Goal: Information Seeking & Learning: Find specific fact

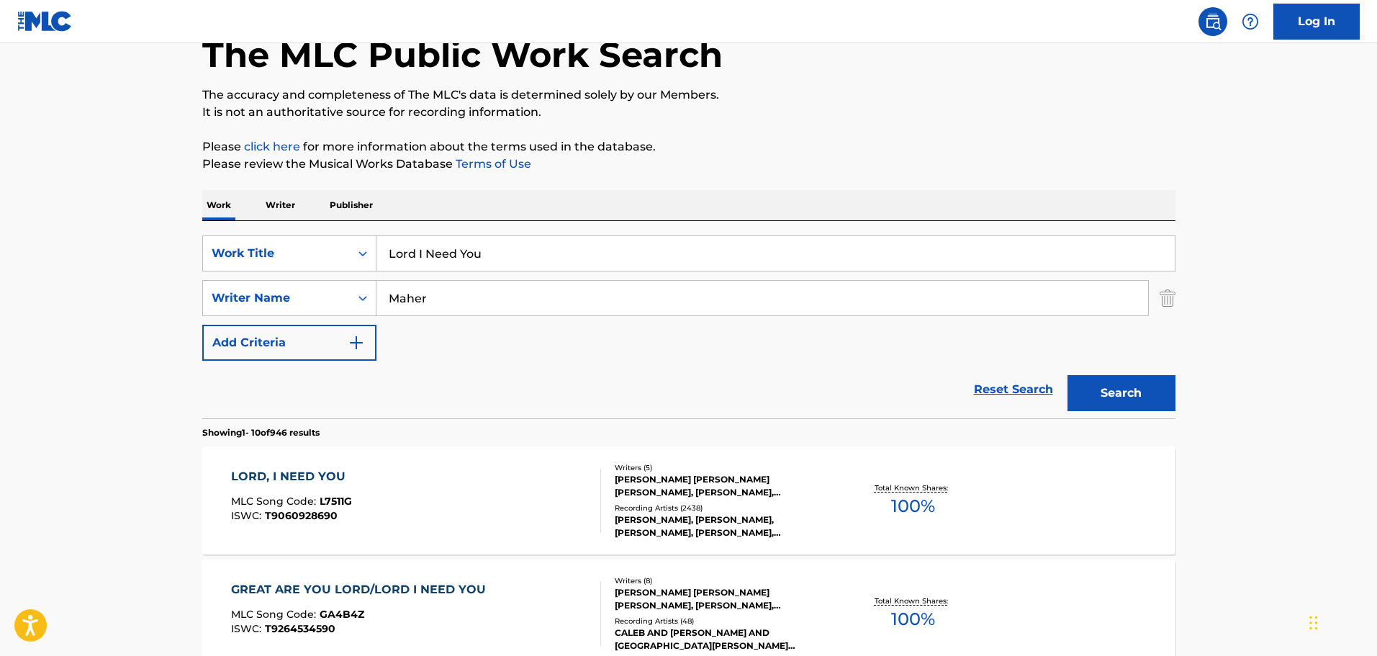
scroll to position [120, 0]
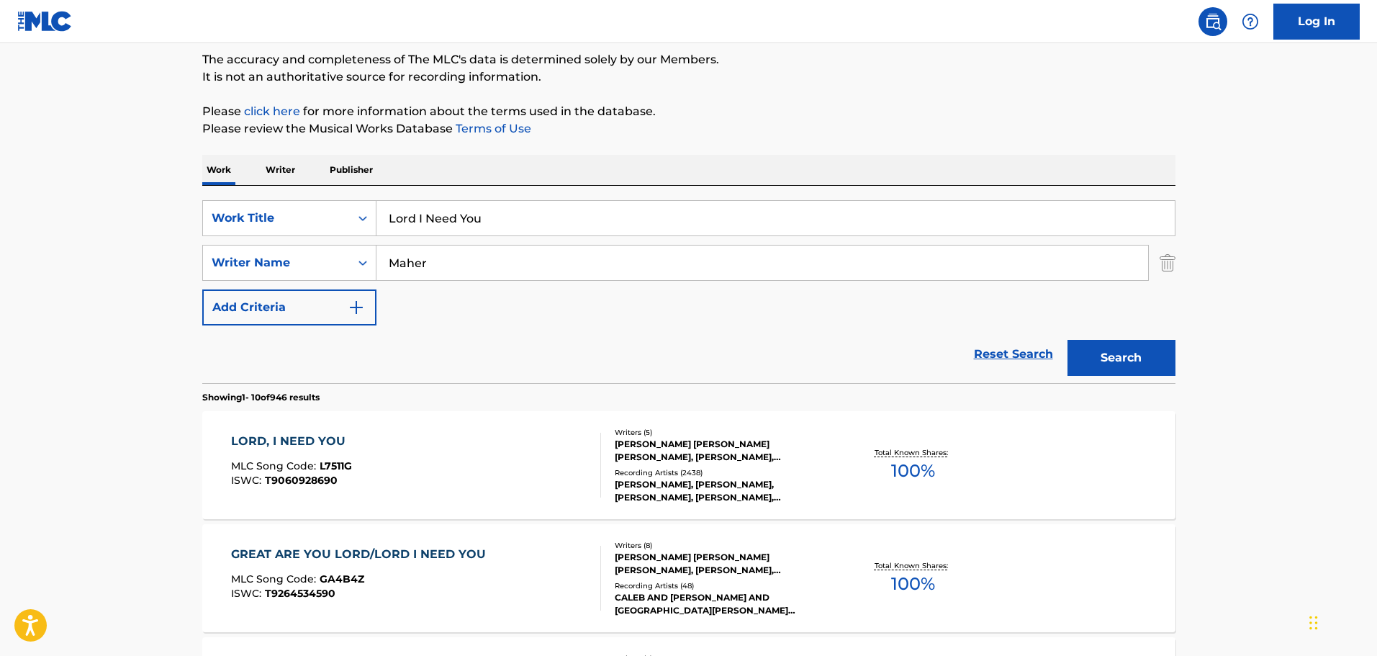
click at [701, 458] on div "[PERSON_NAME] [PERSON_NAME] [PERSON_NAME], [PERSON_NAME], [PERSON_NAME], [PERSO…" at bounding box center [723, 451] width 217 height 26
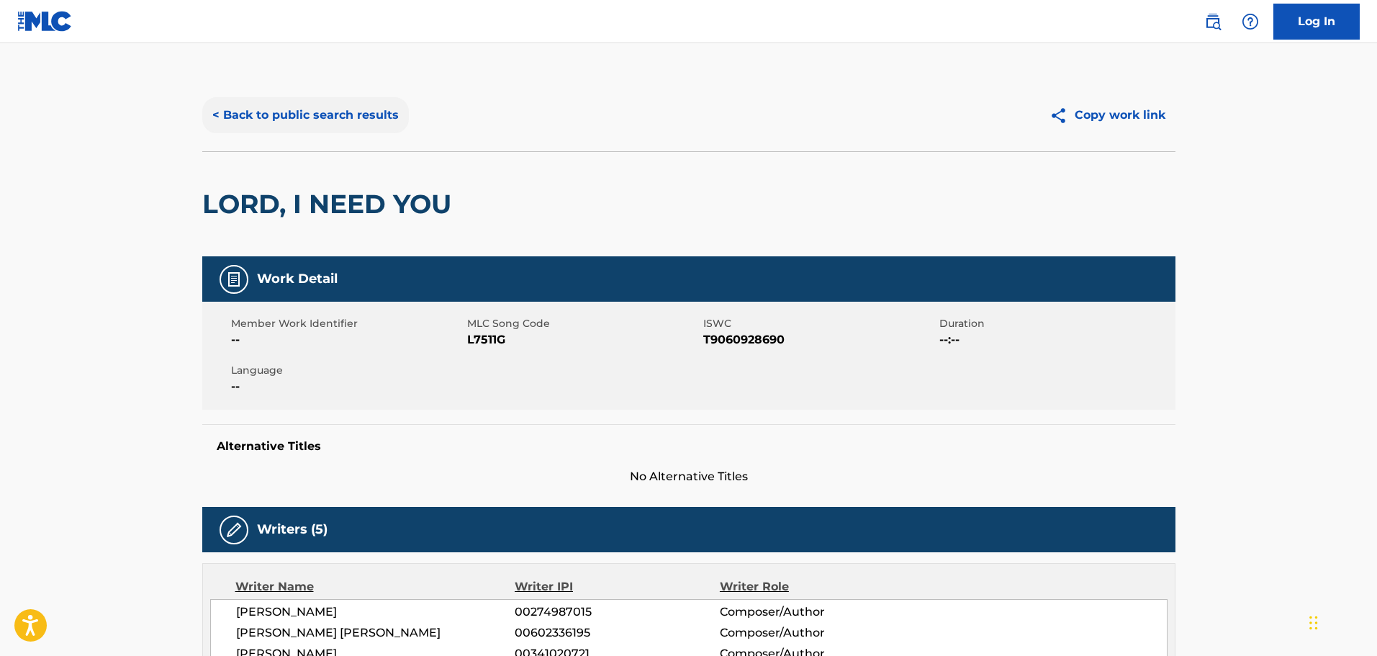
click at [338, 114] on button "< Back to public search results" at bounding box center [305, 115] width 207 height 36
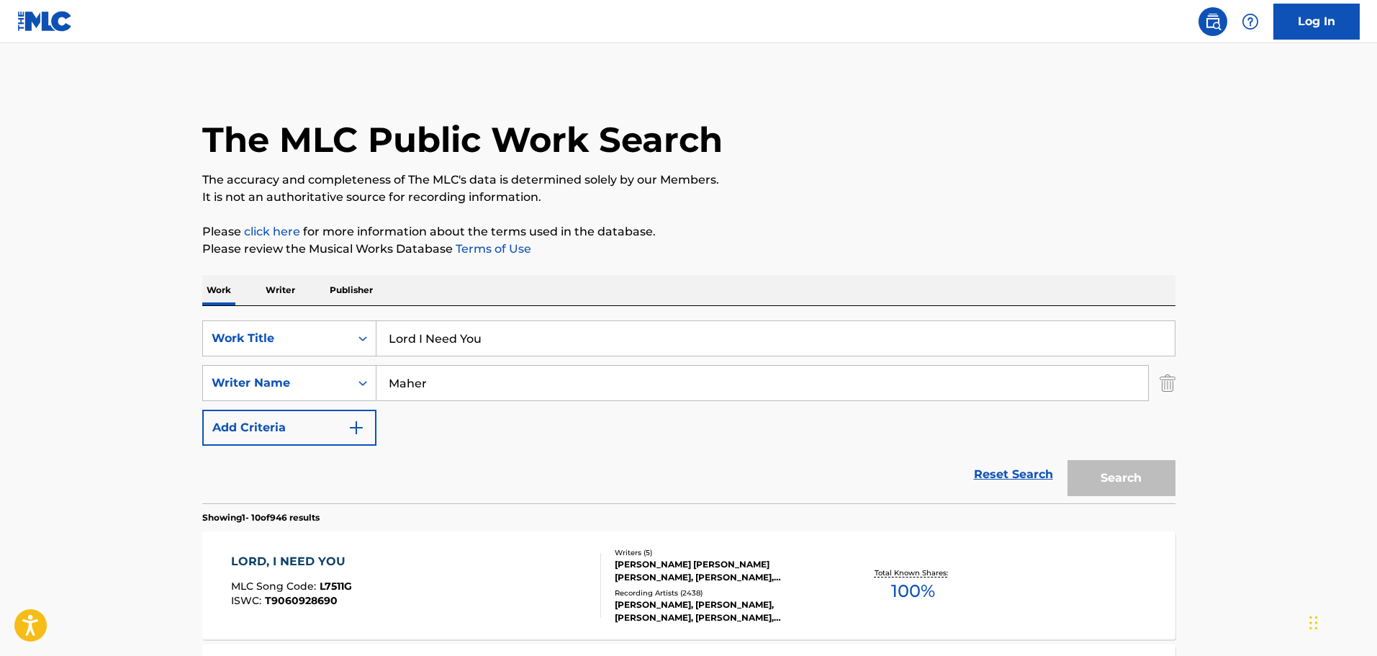
scroll to position [120, 0]
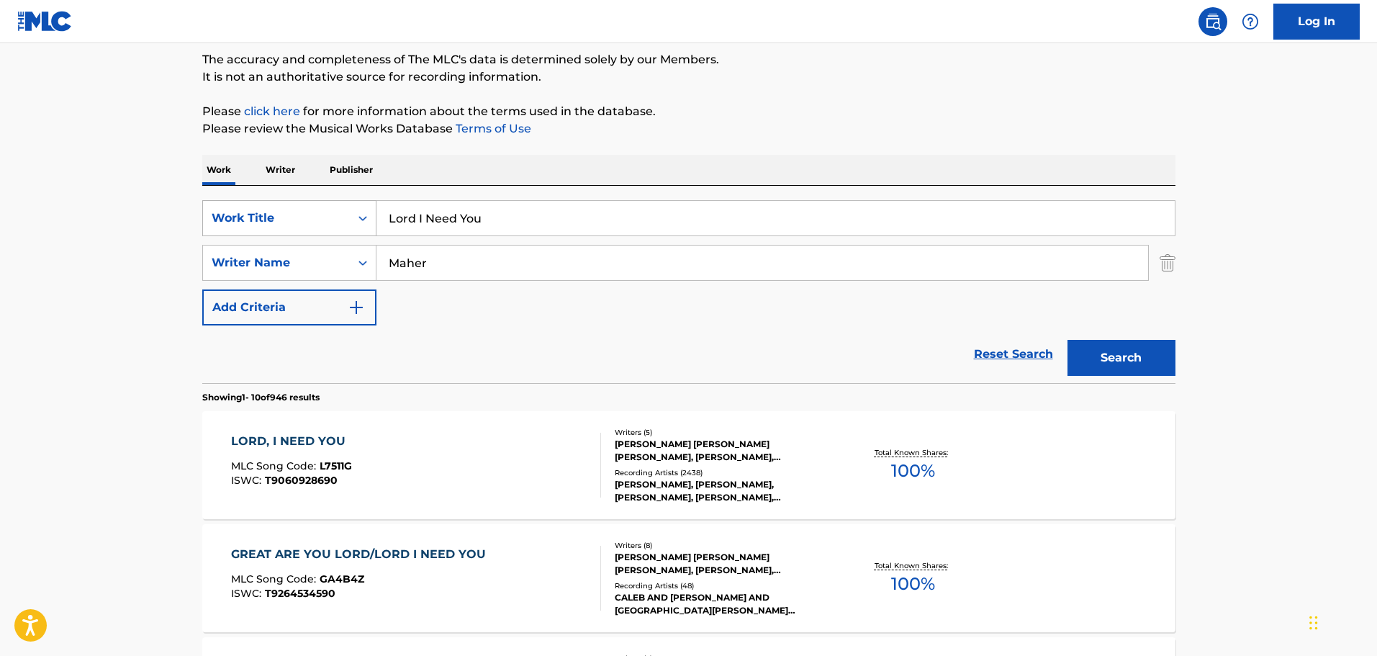
drag, startPoint x: 540, startPoint y: 219, endPoint x: 323, endPoint y: 218, distance: 217.3
click at [323, 218] on div "SearchWithCriteria105535db-2c1c-4079-a276-e061230863e3 Work Title Lord I Need Y…" at bounding box center [688, 218] width 973 height 36
click at [486, 222] on input "all the pepole sai [MEDICAL_DATA]" at bounding box center [775, 218] width 798 height 35
type input "all the [PERSON_NAME] said [MEDICAL_DATA]"
click at [1146, 363] on button "Search" at bounding box center [1121, 358] width 108 height 36
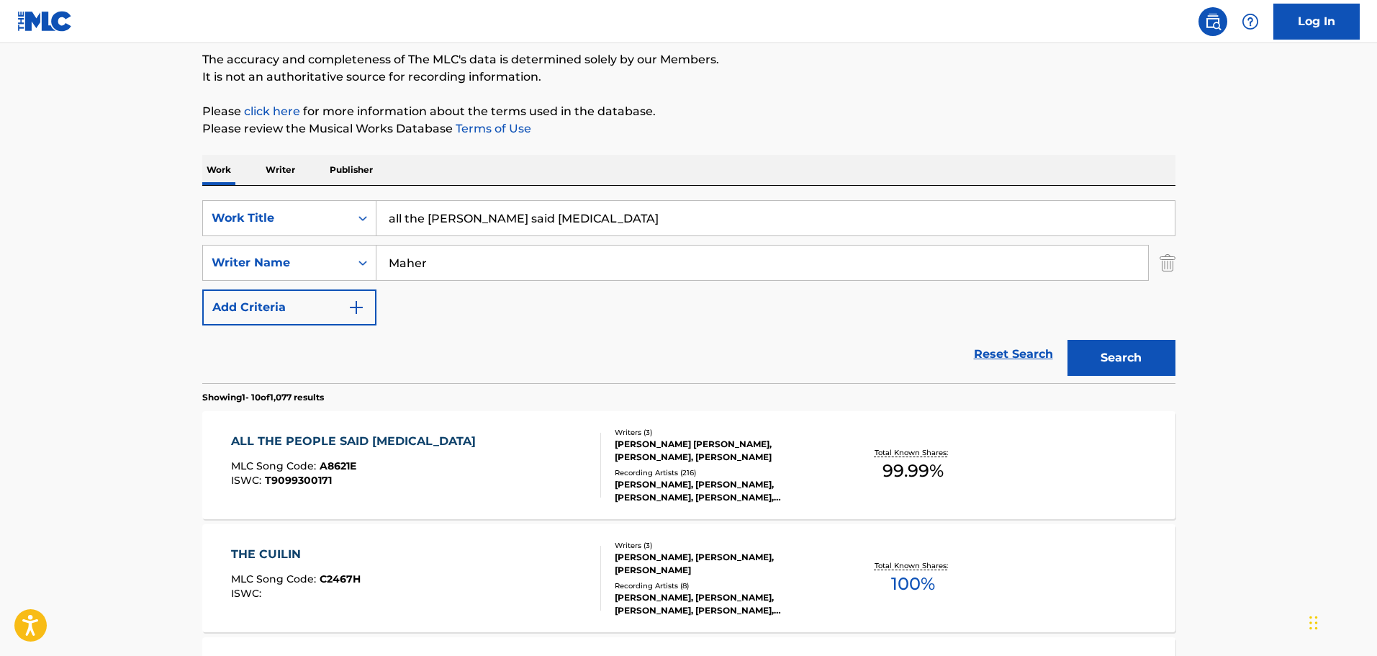
click at [667, 457] on div "[PERSON_NAME] [PERSON_NAME], [PERSON_NAME], [PERSON_NAME]" at bounding box center [723, 451] width 217 height 26
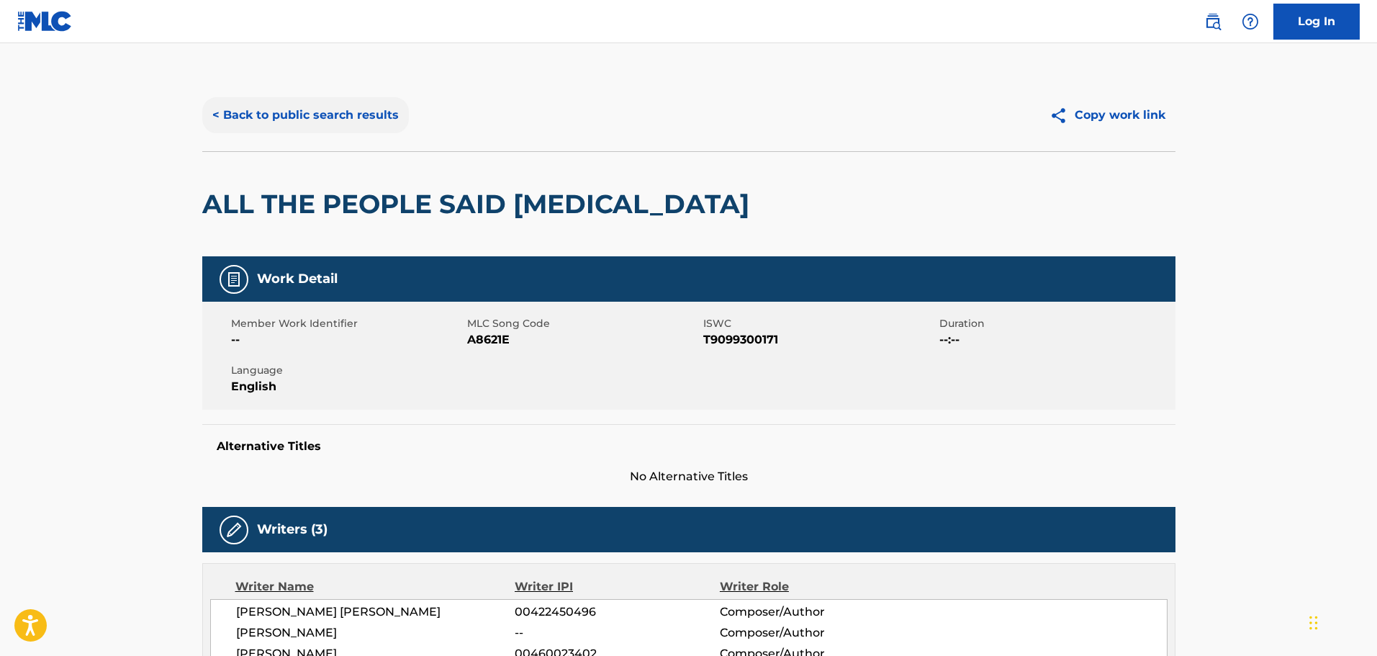
click at [317, 116] on button "< Back to public search results" at bounding box center [305, 115] width 207 height 36
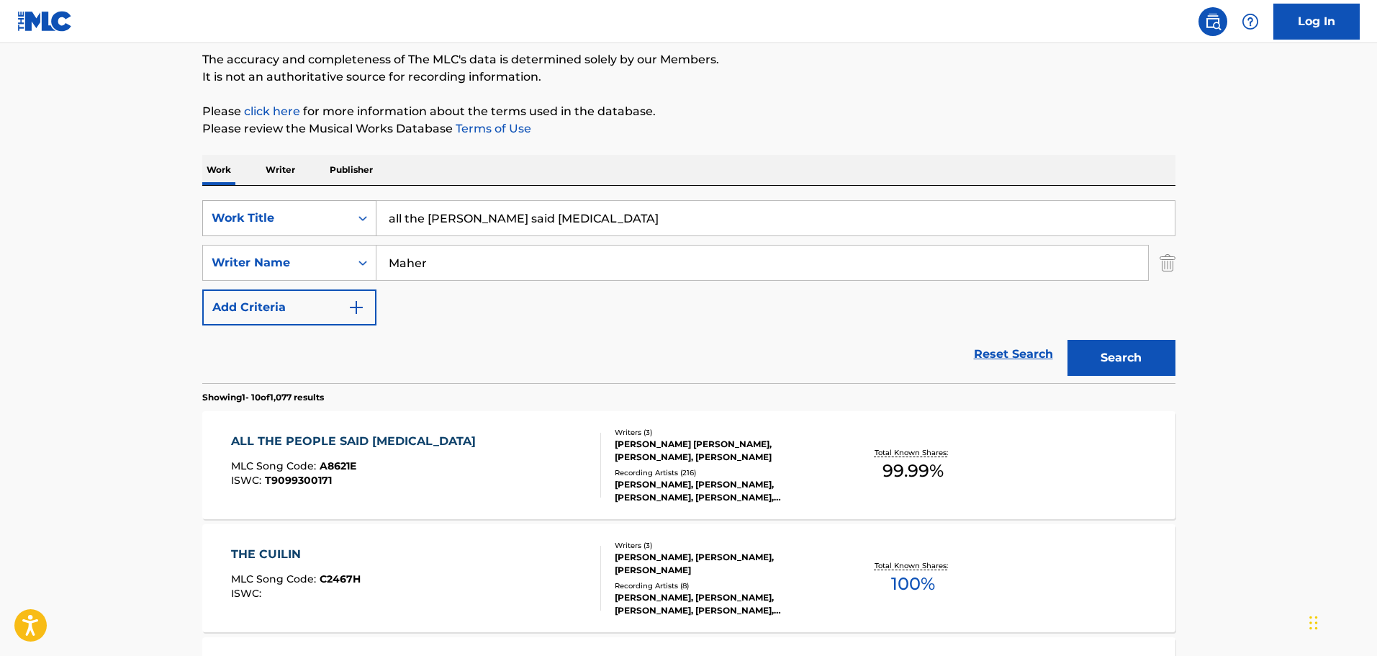
drag, startPoint x: 544, startPoint y: 219, endPoint x: 268, endPoint y: 217, distance: 276.4
click at [268, 217] on div "SearchWithCriteria105535db-2c1c-4079-a276-e061230863e3 Work Title all the pepol…" at bounding box center [688, 218] width 973 height 36
type input "lord i need you"
click at [1143, 356] on button "Search" at bounding box center [1121, 358] width 108 height 36
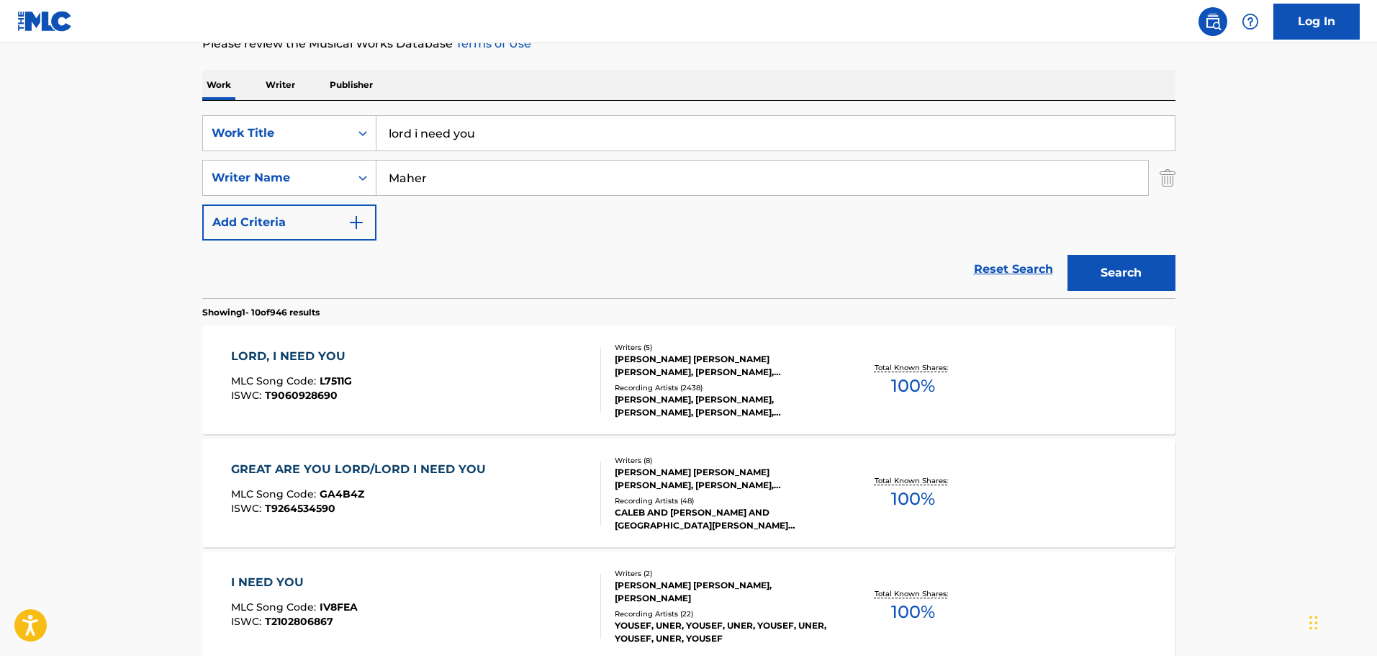
scroll to position [240, 0]
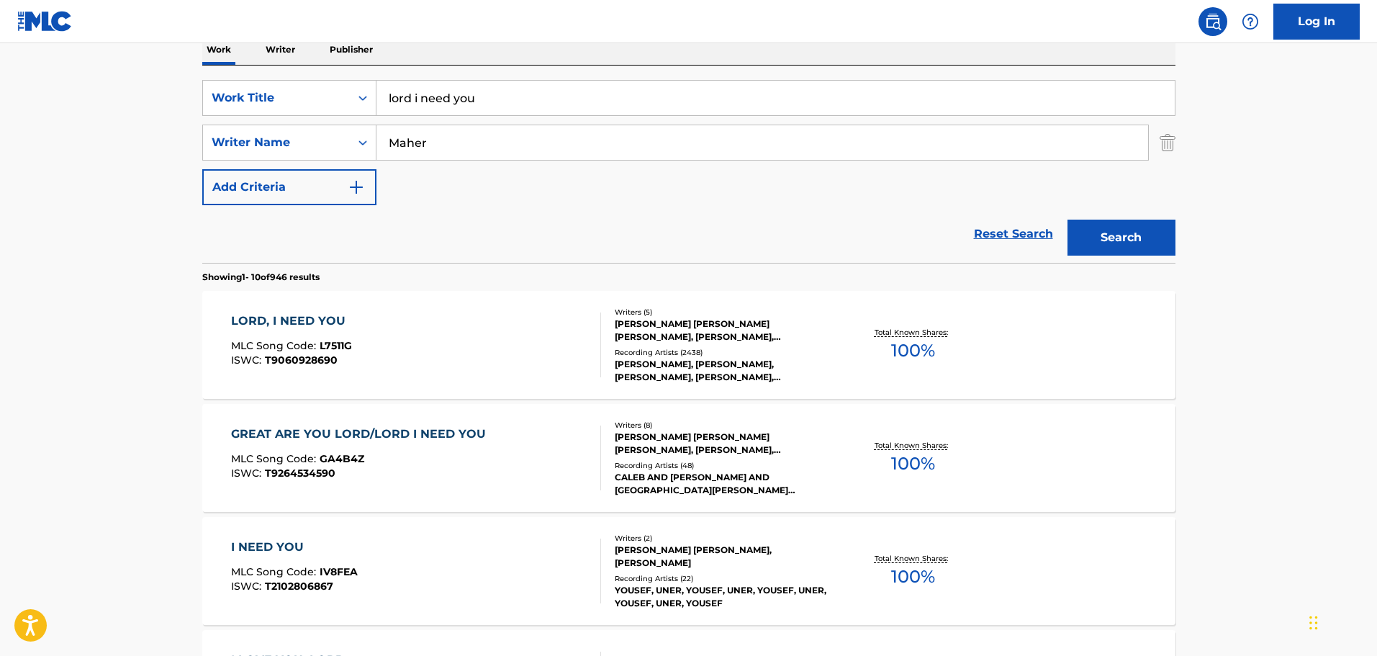
click at [668, 336] on div "[PERSON_NAME] [PERSON_NAME] [PERSON_NAME], [PERSON_NAME], [PERSON_NAME], [PERSO…" at bounding box center [723, 330] width 217 height 26
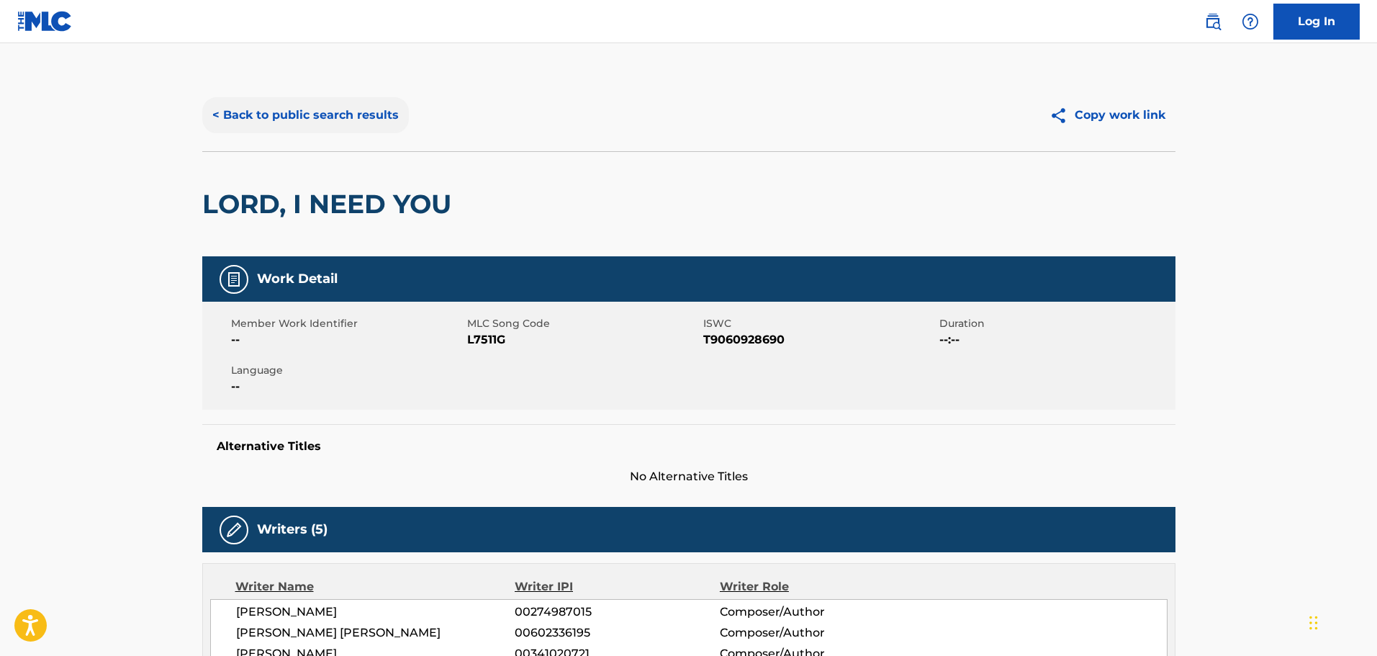
click at [240, 107] on button "< Back to public search results" at bounding box center [305, 115] width 207 height 36
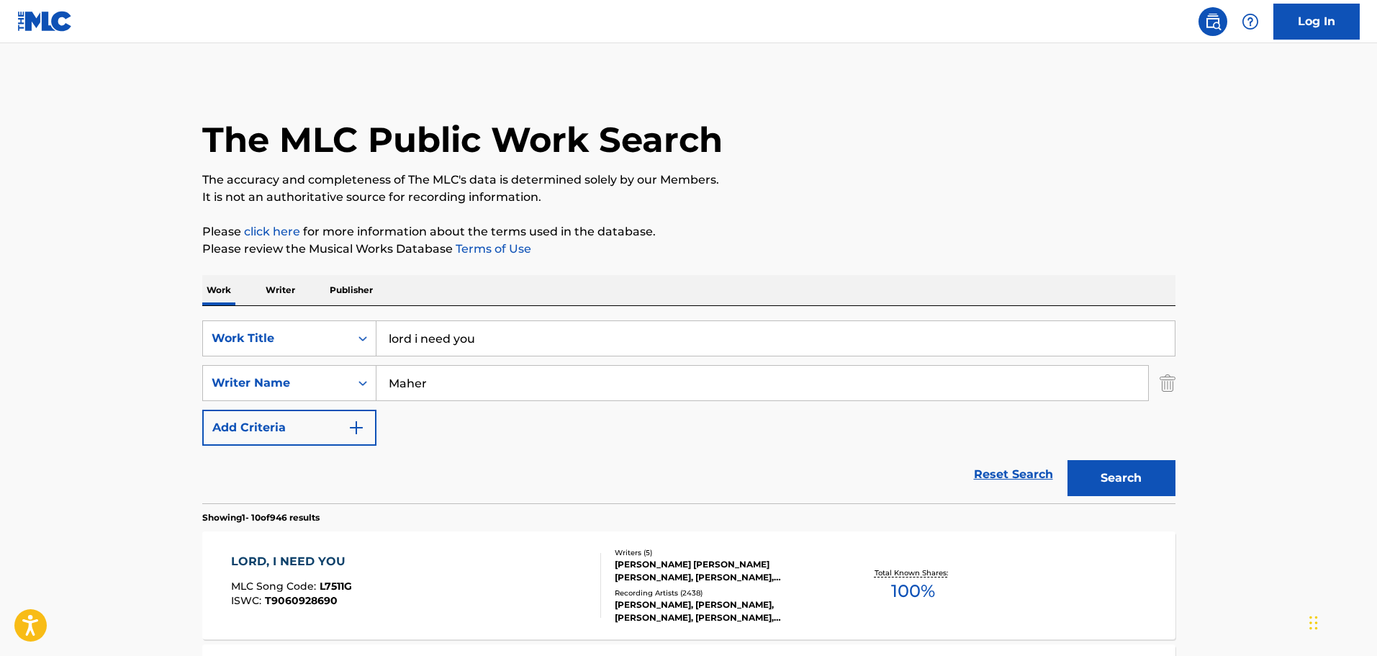
scroll to position [240, 0]
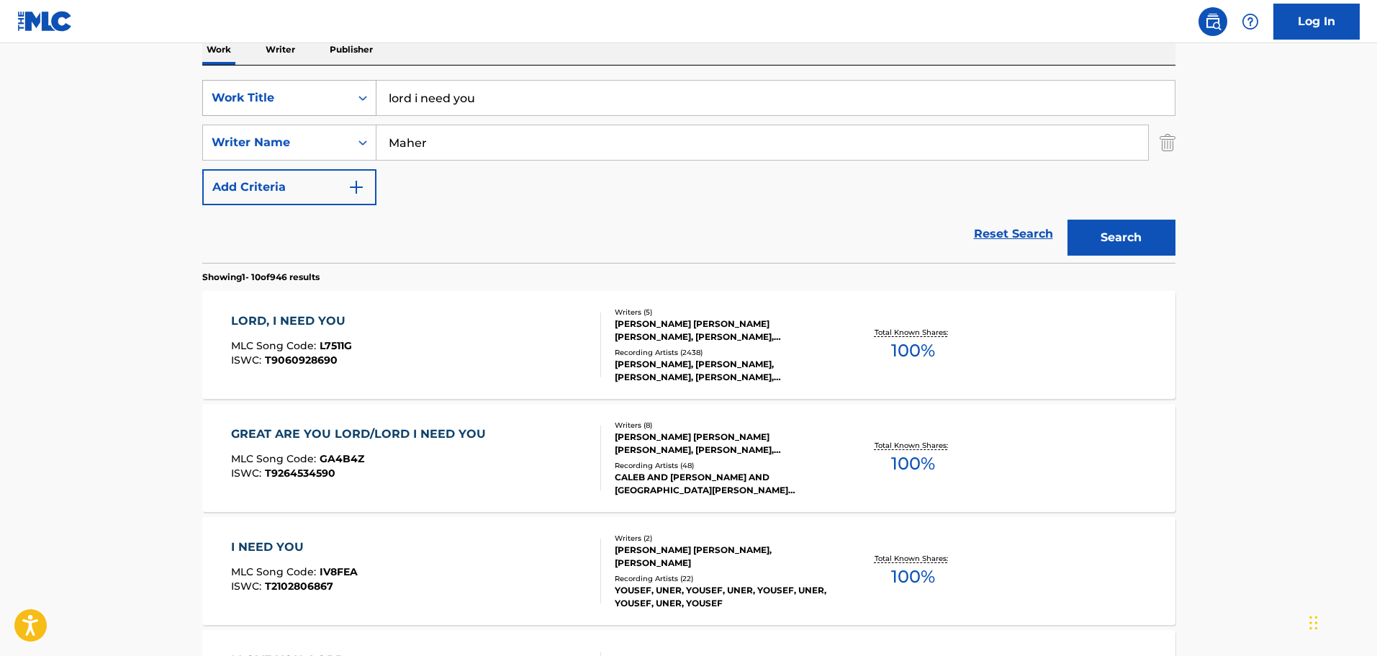
drag, startPoint x: 492, startPoint y: 99, endPoint x: 362, endPoint y: 101, distance: 129.5
click at [362, 101] on div "SearchWithCriteria105535db-2c1c-4079-a276-e061230863e3 Work Title lord i need y…" at bounding box center [688, 98] width 973 height 36
type input "all the people said [MEDICAL_DATA]"
click at [1149, 239] on button "Search" at bounding box center [1121, 237] width 108 height 36
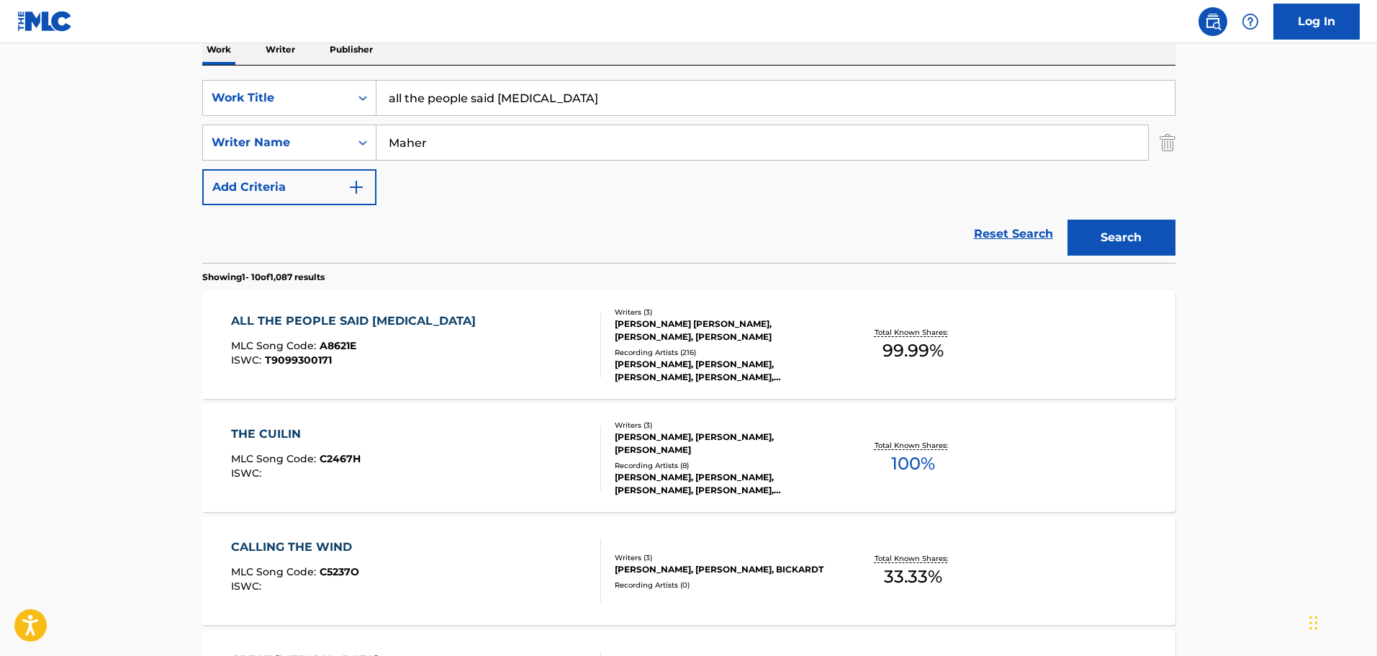
click at [673, 324] on div "[PERSON_NAME] [PERSON_NAME], [PERSON_NAME], [PERSON_NAME]" at bounding box center [723, 330] width 217 height 26
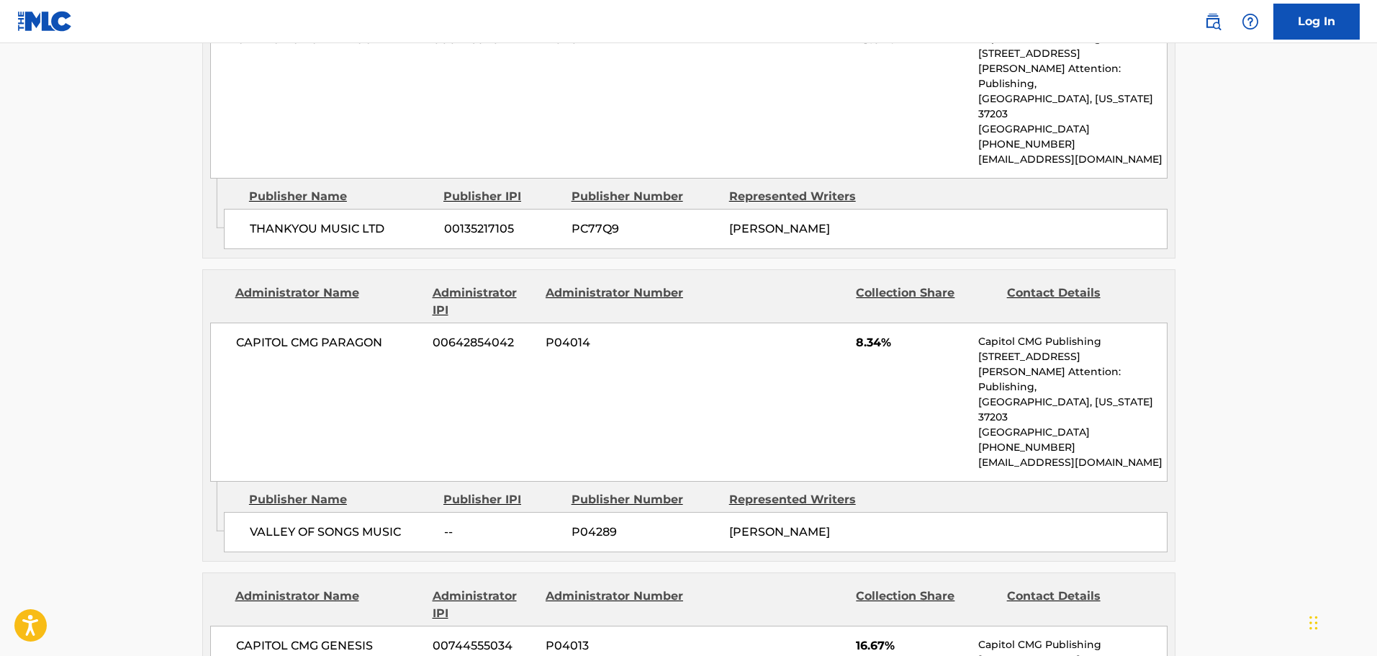
scroll to position [1079, 0]
